Goal: Information Seeking & Learning: Learn about a topic

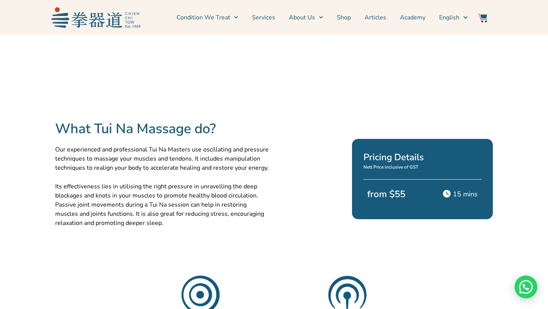
scroll to position [149, 0]
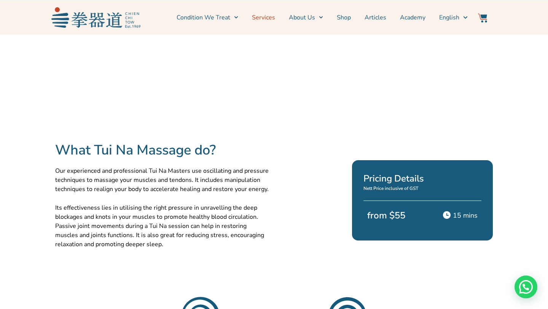
click at [267, 17] on link "Services" at bounding box center [263, 17] width 23 height 19
click at [261, 19] on link "Services" at bounding box center [263, 17] width 23 height 19
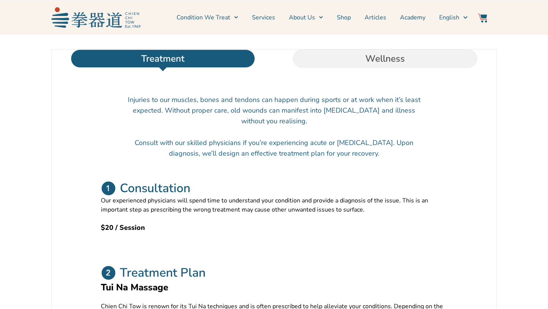
scroll to position [248, 0]
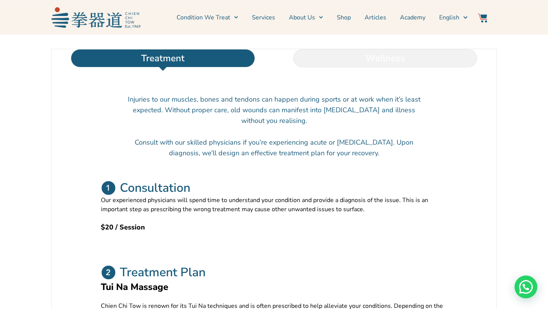
click at [382, 67] on li "Wellness" at bounding box center [385, 58] width 222 height 18
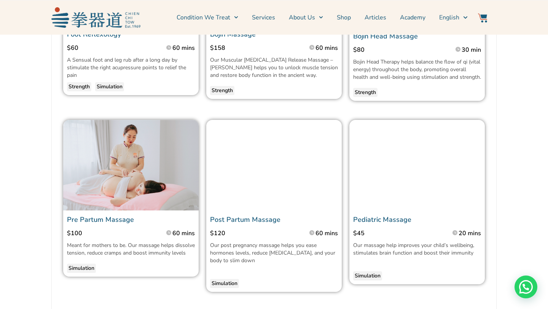
scroll to position [664, 0]
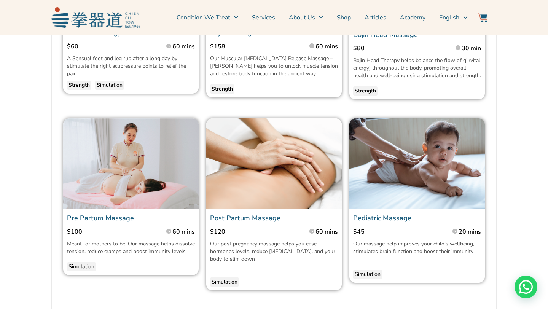
click at [251, 217] on section "Post Partum Massage" at bounding box center [273, 218] width 135 height 18
click at [252, 157] on img at bounding box center [273, 163] width 135 height 90
click at [258, 221] on section "Post Partum Massage" at bounding box center [273, 218] width 135 height 18
click at [259, 222] on link "Post Partum Massage" at bounding box center [245, 217] width 70 height 9
click at [256, 186] on img at bounding box center [273, 163] width 135 height 90
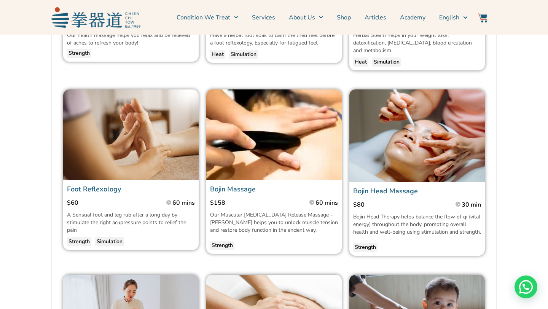
scroll to position [272, 0]
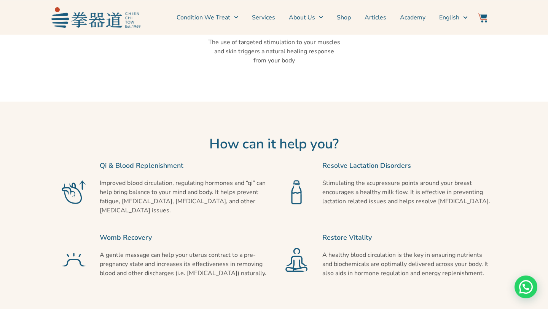
scroll to position [524, 0]
